Goal: Navigation & Orientation: Find specific page/section

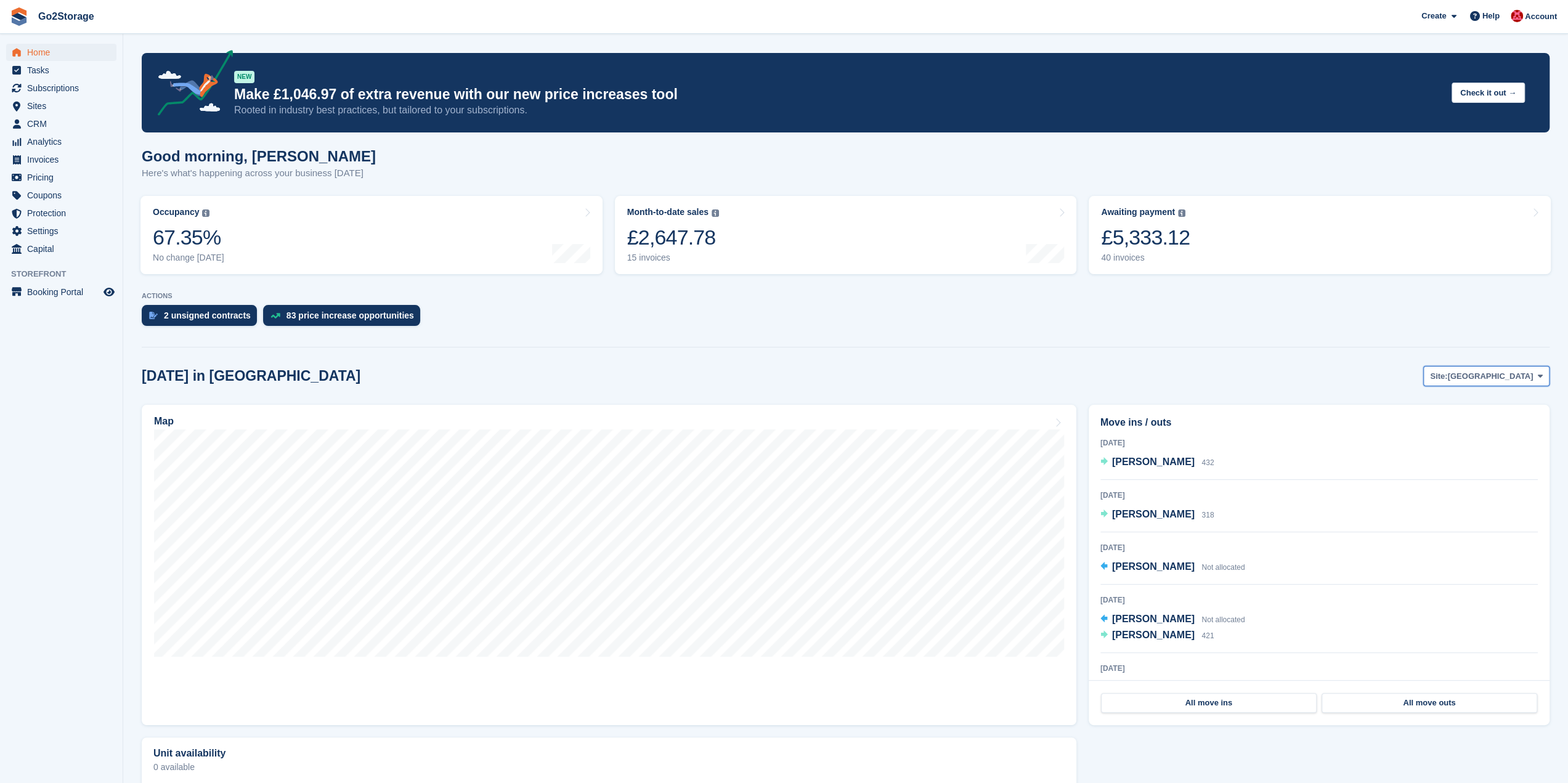
click at [1515, 368] on button "Site: Bristol" at bounding box center [1486, 376] width 127 height 21
click at [1487, 424] on link "Thornbury" at bounding box center [1488, 428] width 111 height 22
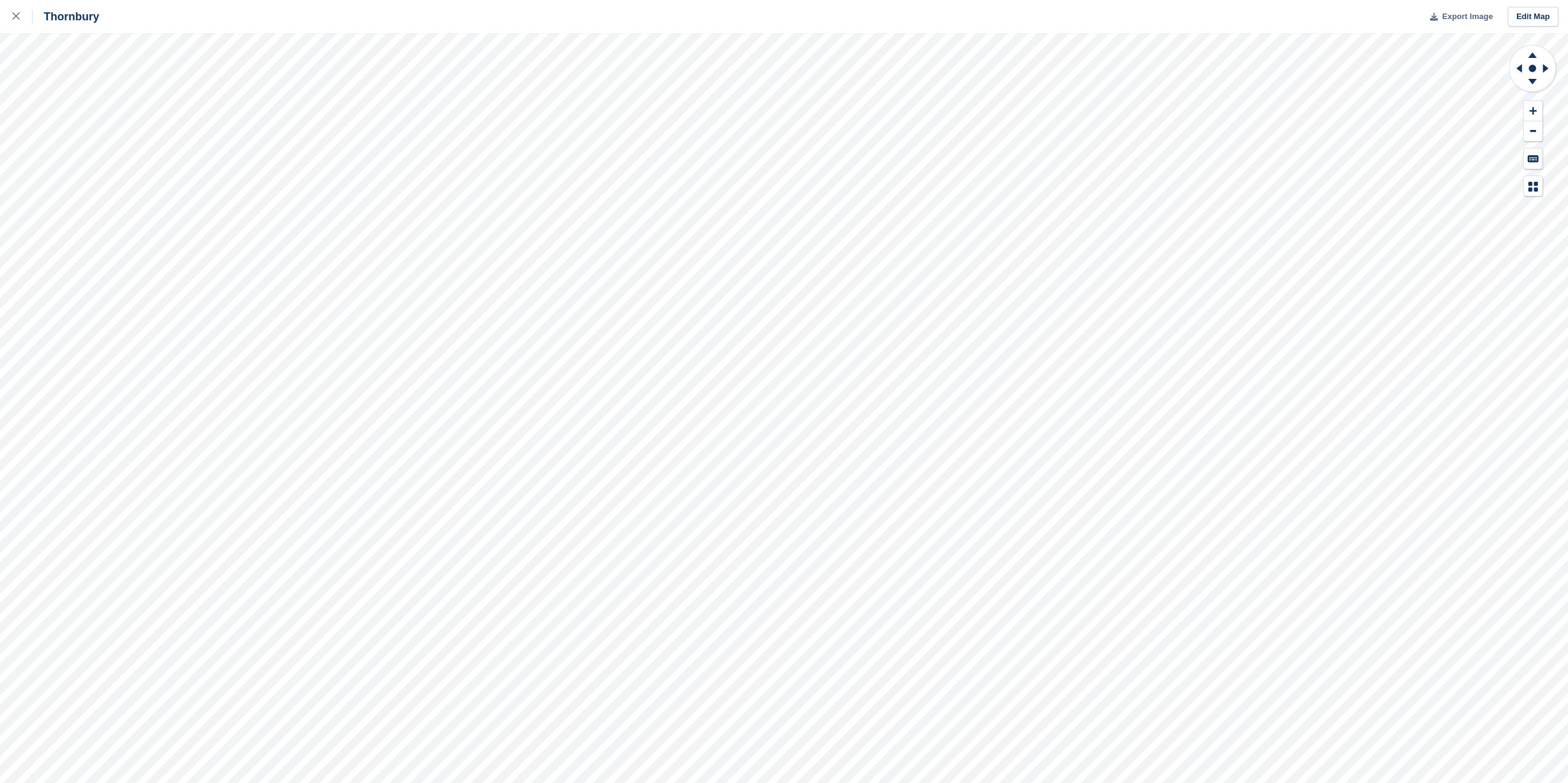
click at [1469, 19] on span "Export Image" at bounding box center [1467, 16] width 51 height 12
click at [21, 17] on div at bounding box center [23, 17] width 21 height 15
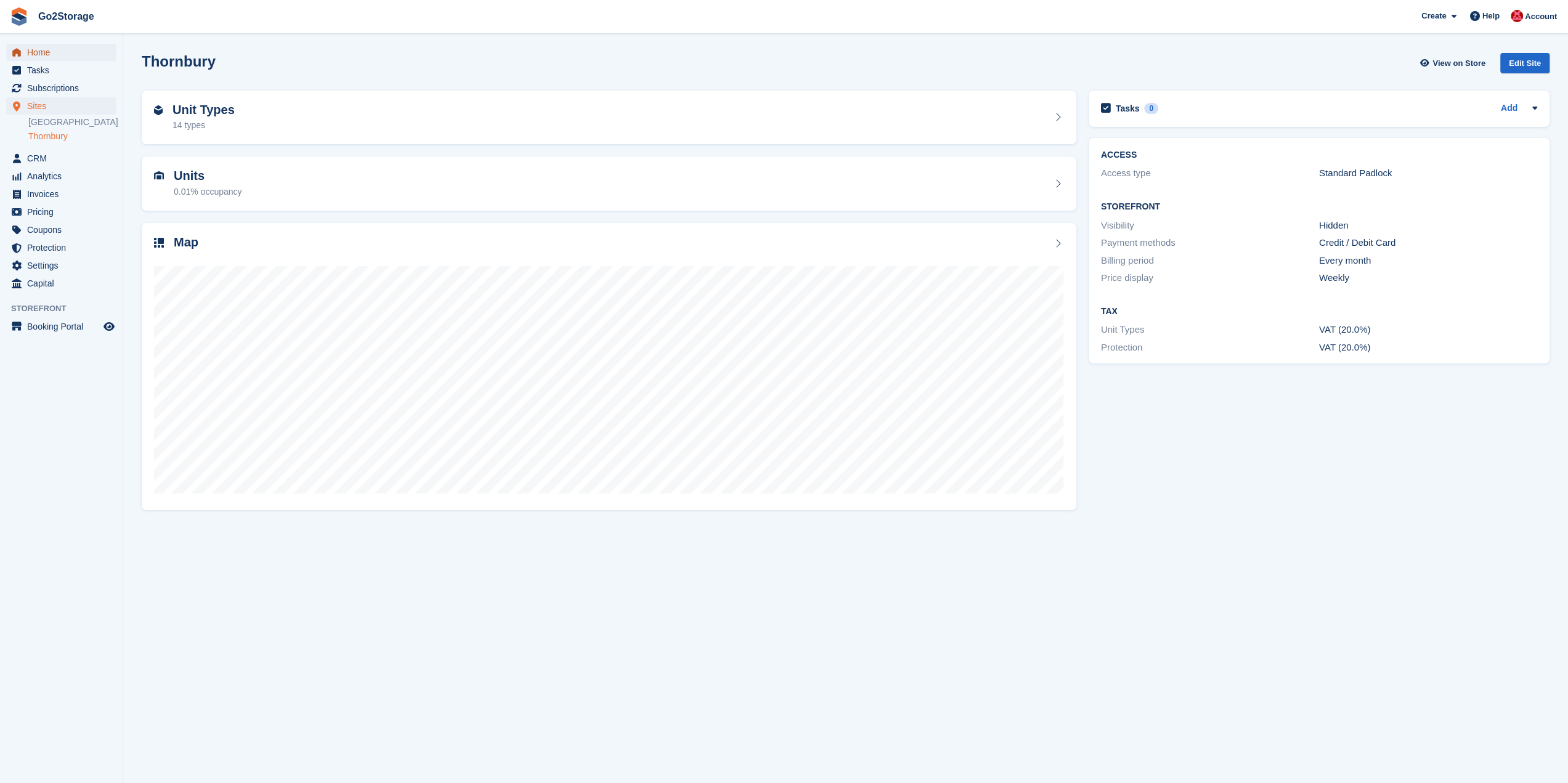
click at [44, 55] on span "Home" at bounding box center [64, 52] width 74 height 17
